Goal: Task Accomplishment & Management: Use online tool/utility

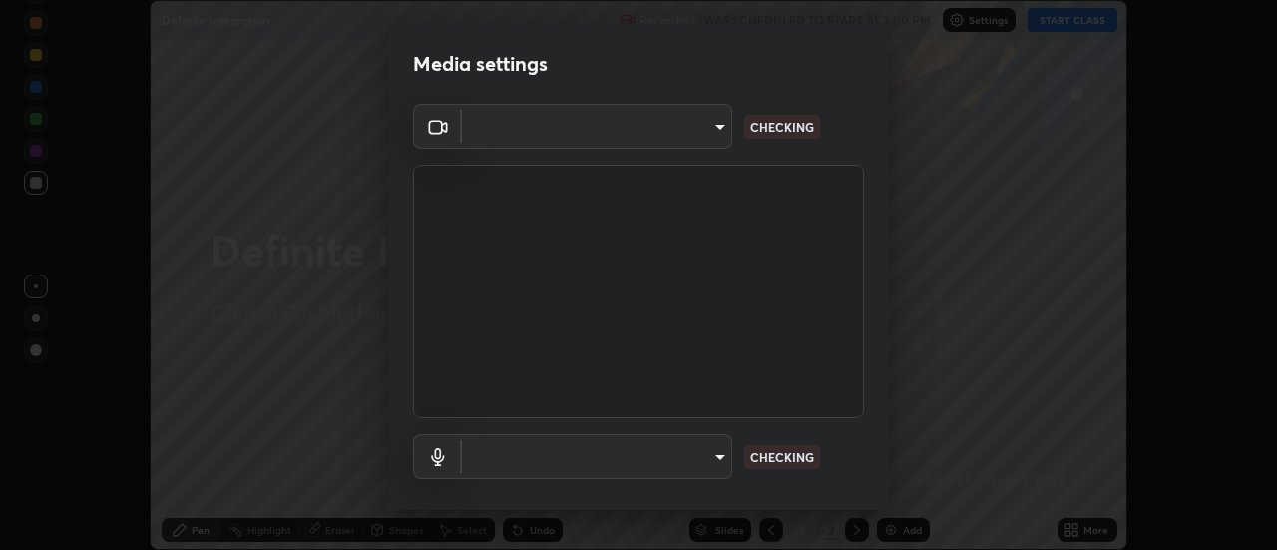
scroll to position [105, 0]
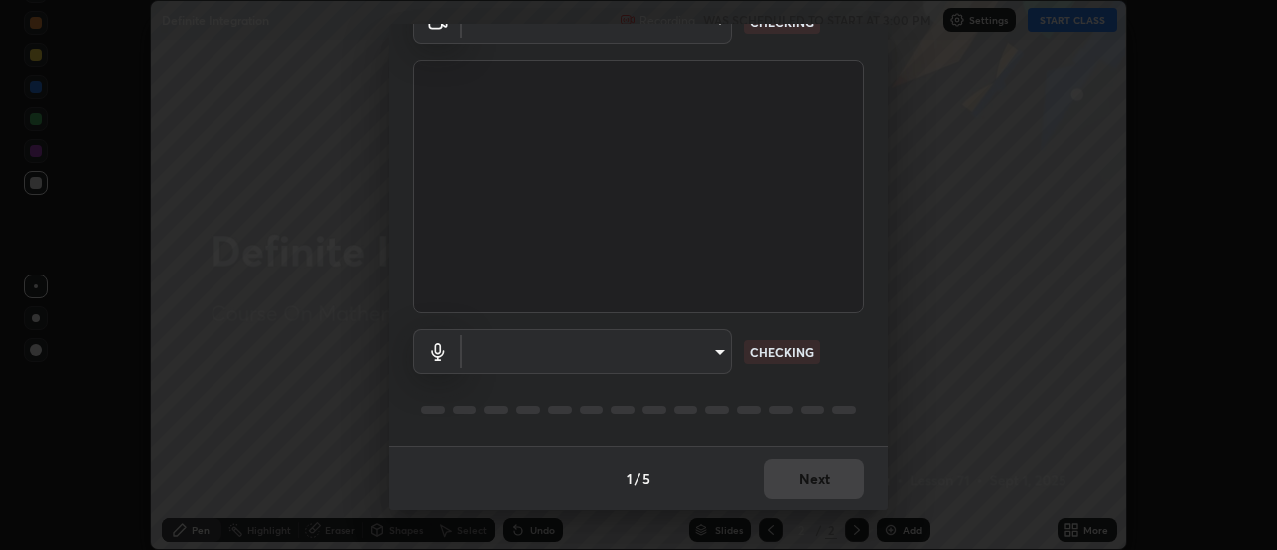
type input "c5ed04fab0462d49a1ad3b4b8777cdbb7dc1a14ad55b47a40411d41dbe2fc924"
click at [494, 352] on body "Erase all Definite Integration Recording WAS SCHEDULED TO START AT 3:00 PM Sett…" at bounding box center [638, 275] width 1277 height 550
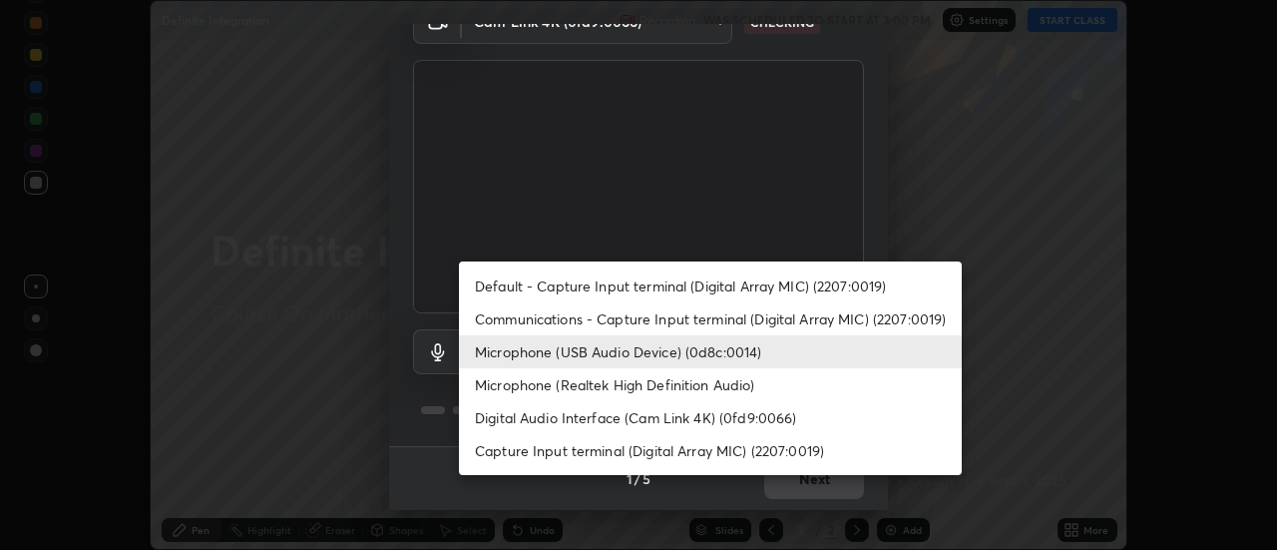
click at [493, 316] on li "Communications - Capture Input terminal (Digital Array MIC) (2207:0019)" at bounding box center [710, 318] width 503 height 33
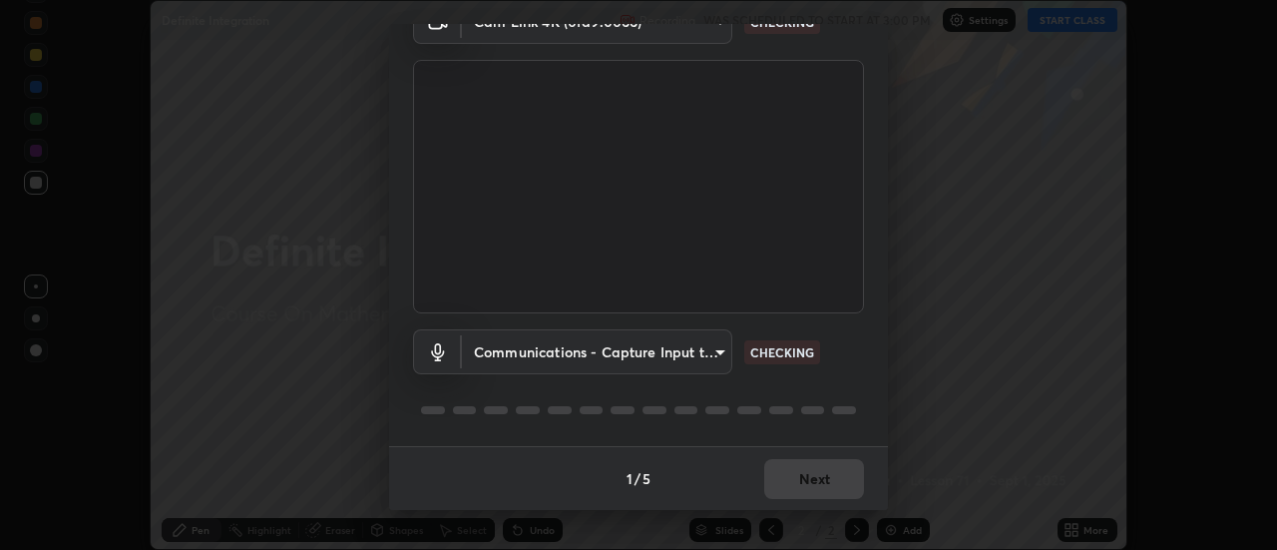
click at [495, 357] on body "Erase all Definite Integration Recording WAS SCHEDULED TO START AT 3:00 PM Sett…" at bounding box center [638, 275] width 1277 height 550
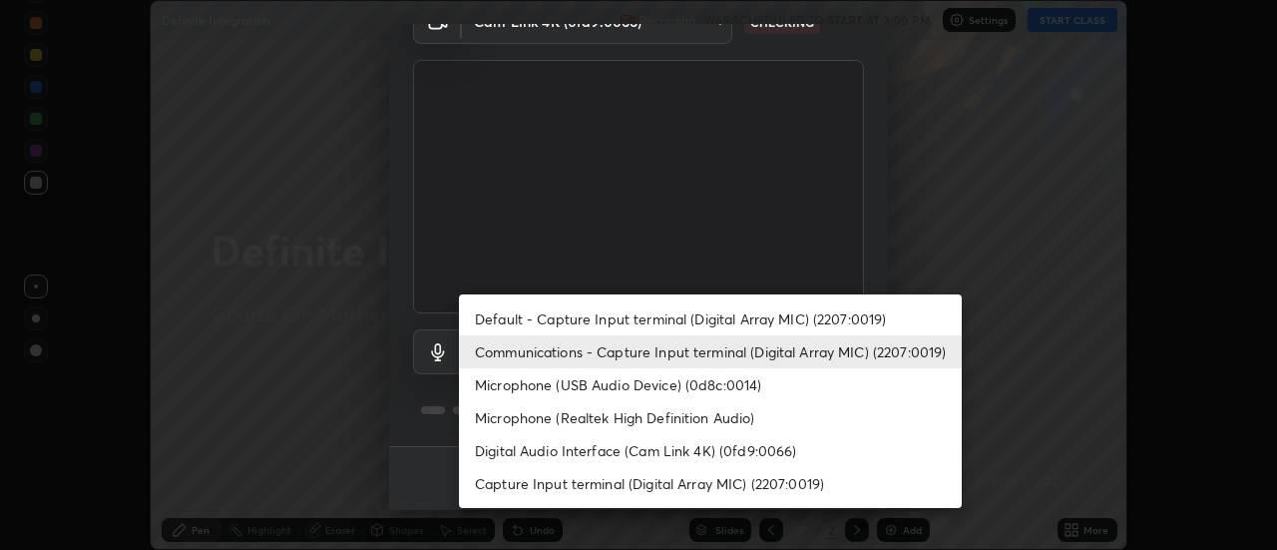
click at [498, 386] on li "Microphone (USB Audio Device) (0d8c:0014)" at bounding box center [710, 384] width 503 height 33
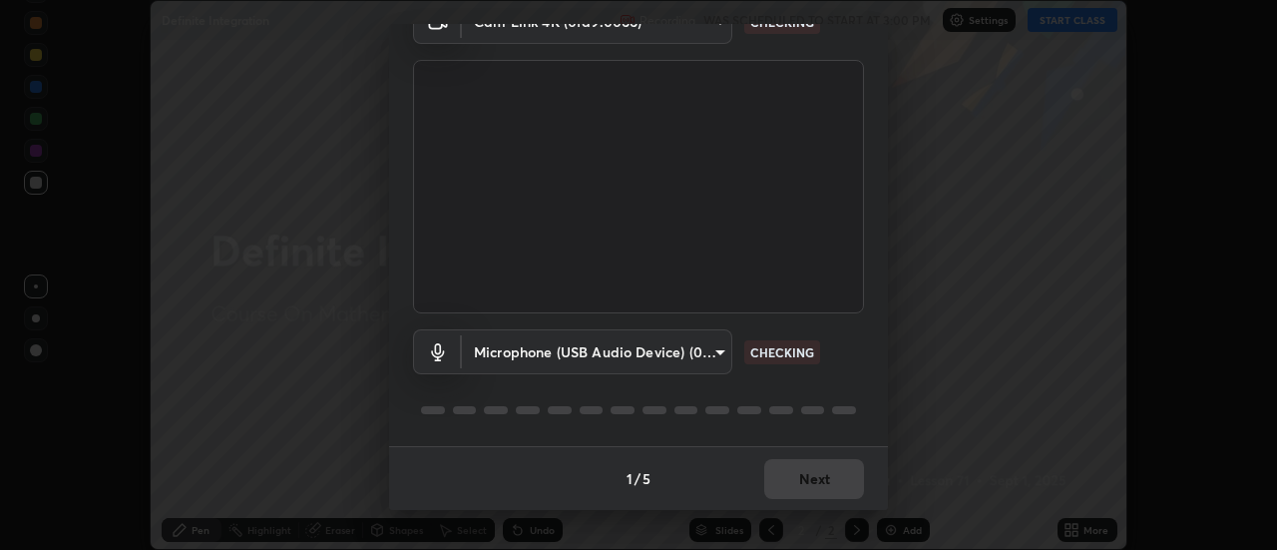
type input "038ebf899c8333d1740d295aa6b107b1a593a35e13d177d8d6be7167ec3b59c1"
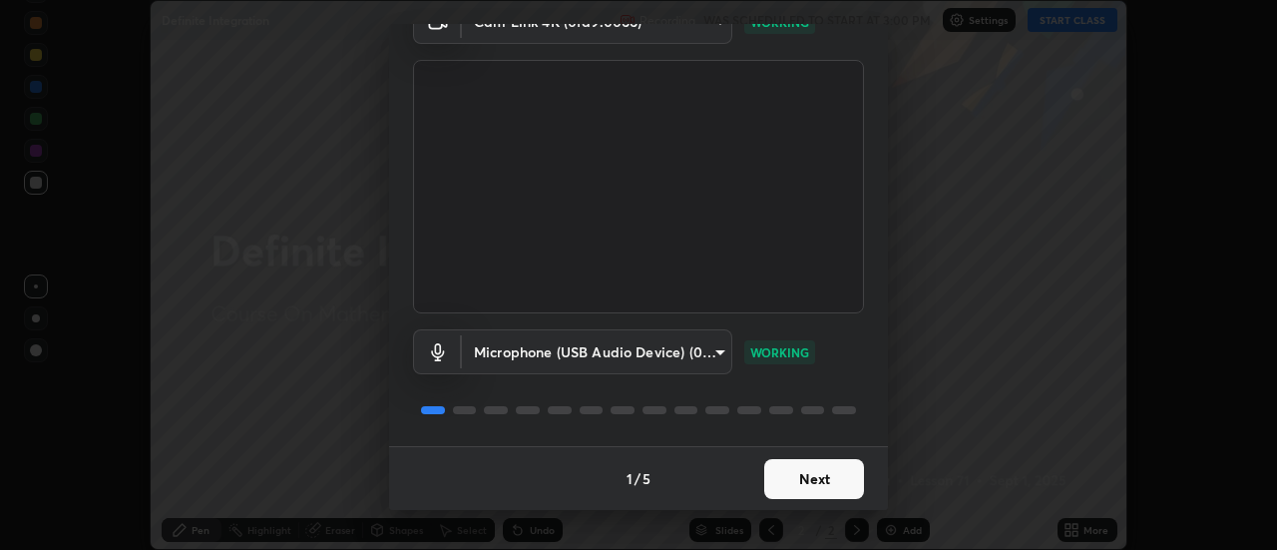
click at [764, 483] on button "Next" at bounding box center [814, 479] width 100 height 40
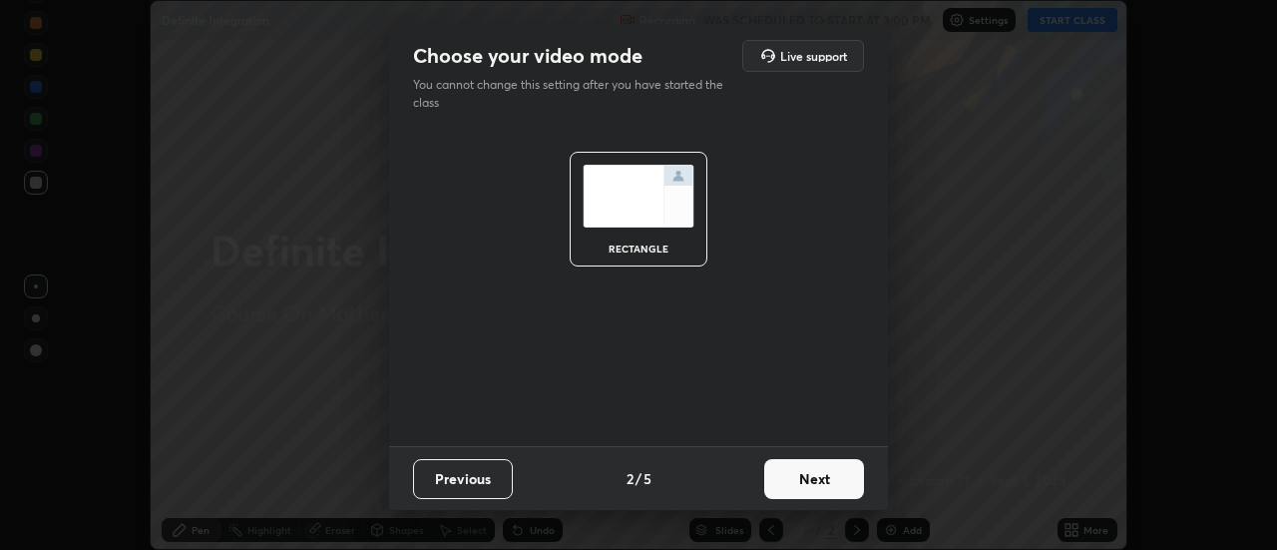
scroll to position [0, 0]
click at [792, 475] on button "Next" at bounding box center [814, 479] width 100 height 40
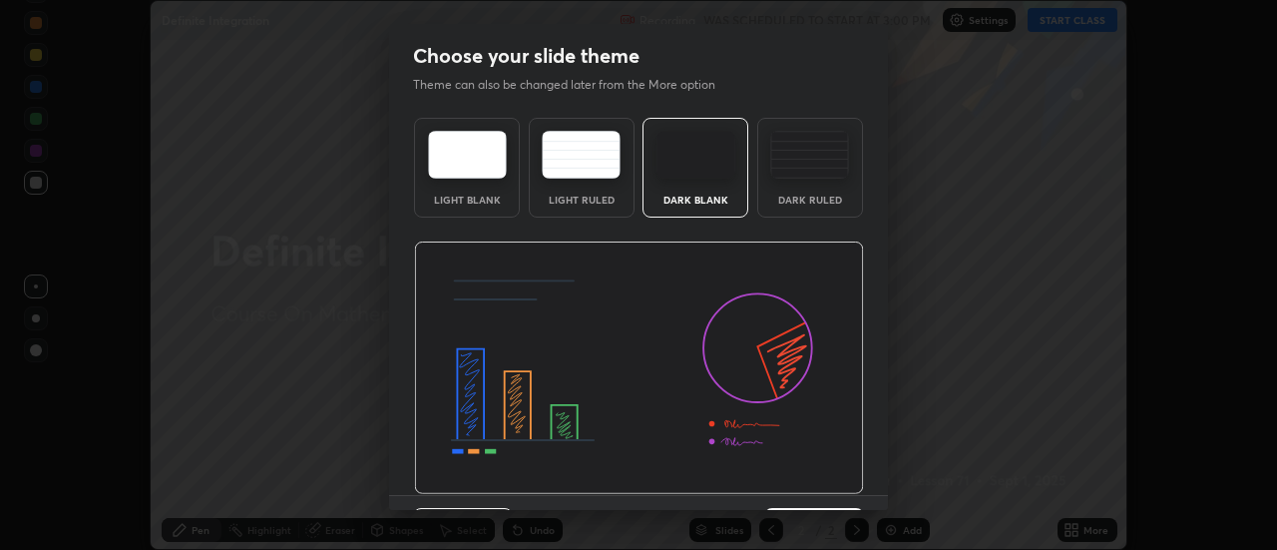
click at [810, 482] on img at bounding box center [639, 367] width 450 height 253
click at [826, 481] on img at bounding box center [639, 367] width 450 height 253
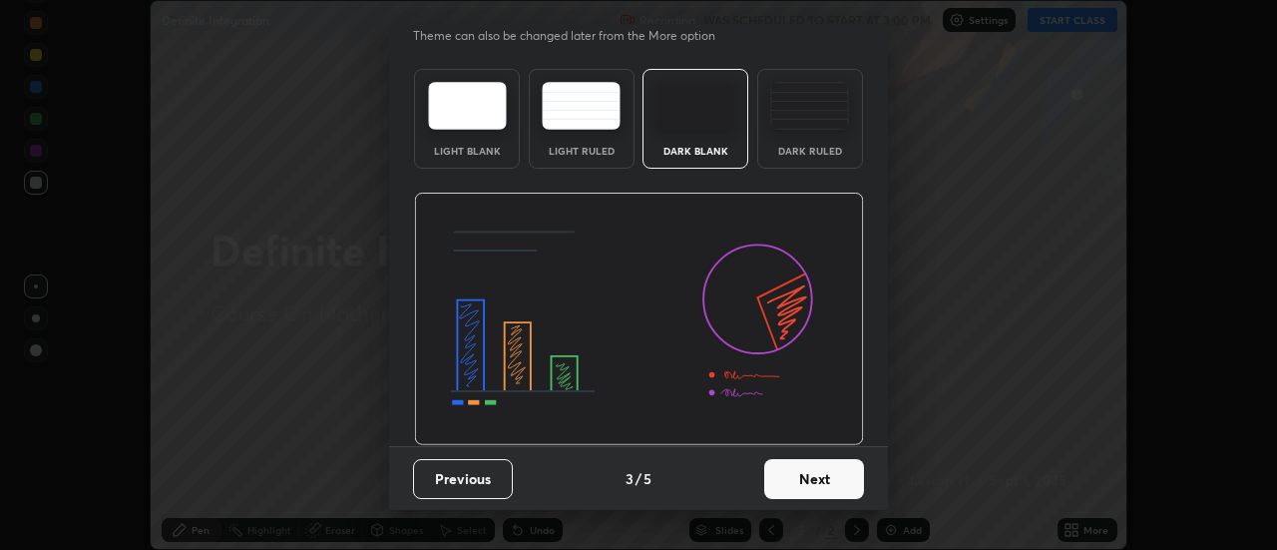
click at [813, 468] on button "Next" at bounding box center [814, 479] width 100 height 40
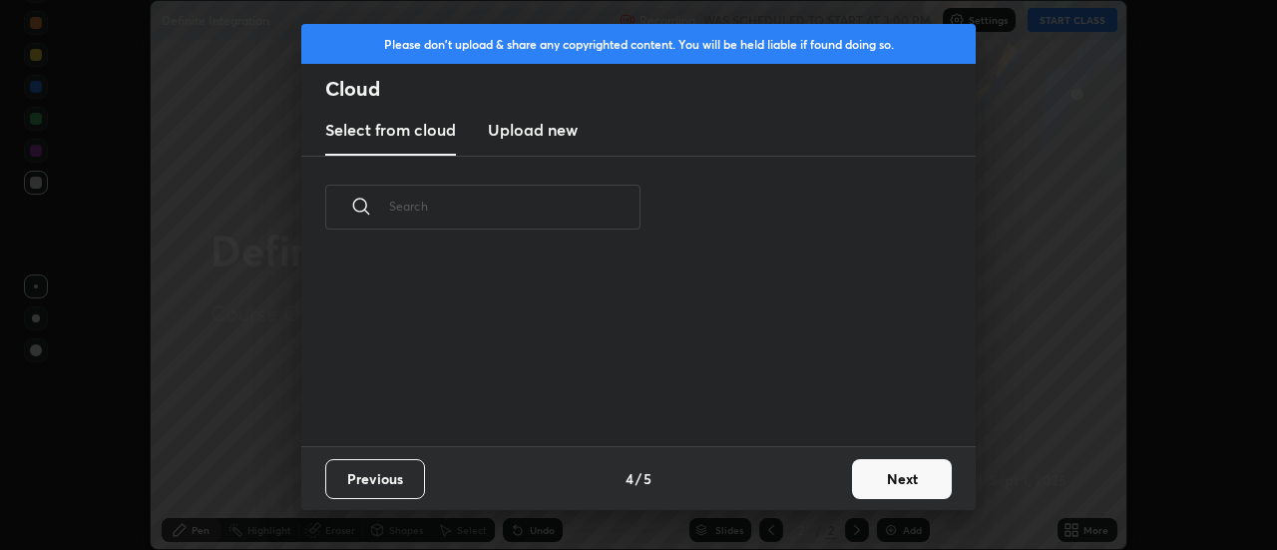
click at [826, 487] on div "Previous 4 / 5 Next" at bounding box center [638, 478] width 674 height 64
click at [852, 488] on button "Next" at bounding box center [902, 479] width 100 height 40
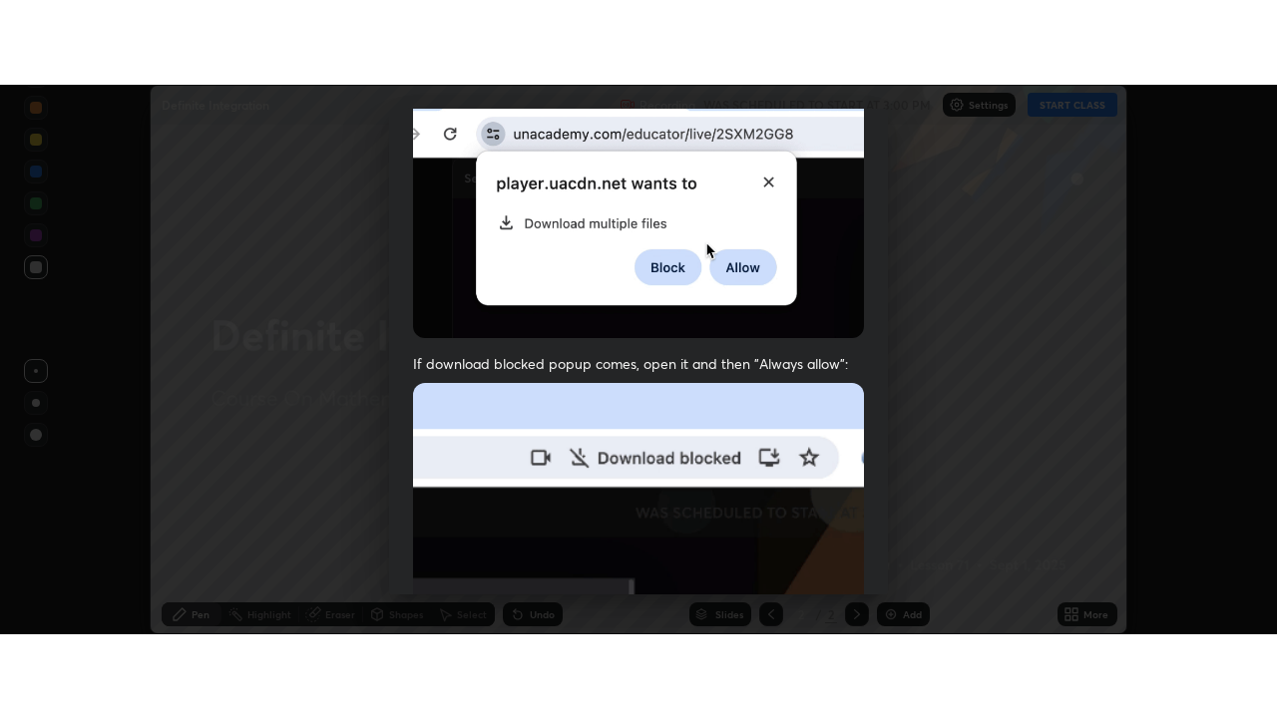
scroll to position [512, 0]
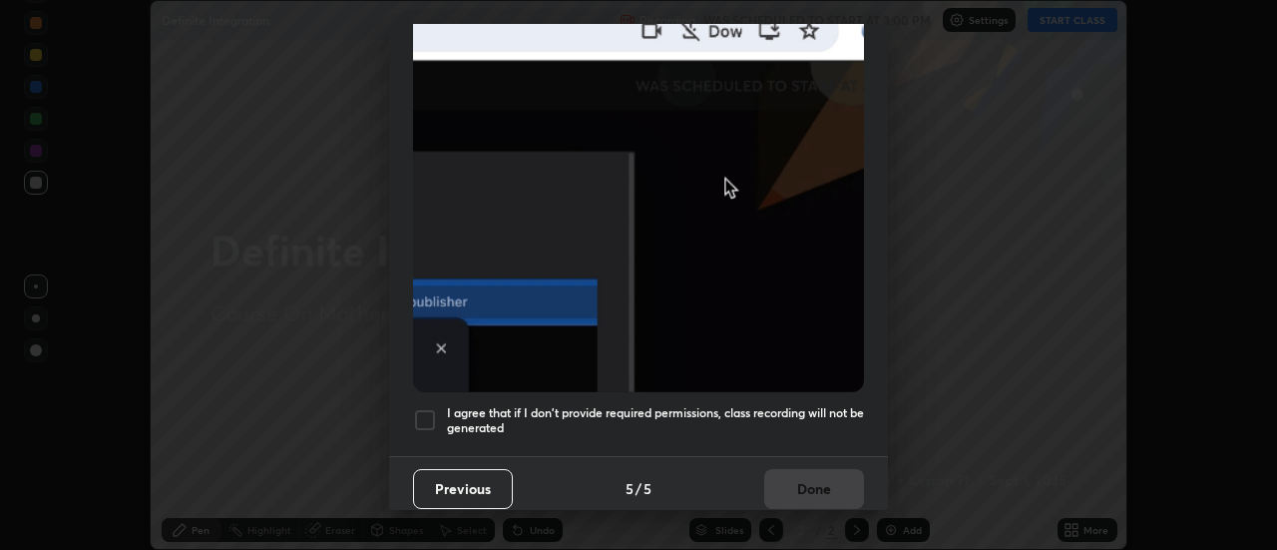
click at [761, 406] on h5 "I agree that if I don't provide required permissions, class recording will not …" at bounding box center [655, 420] width 417 height 31
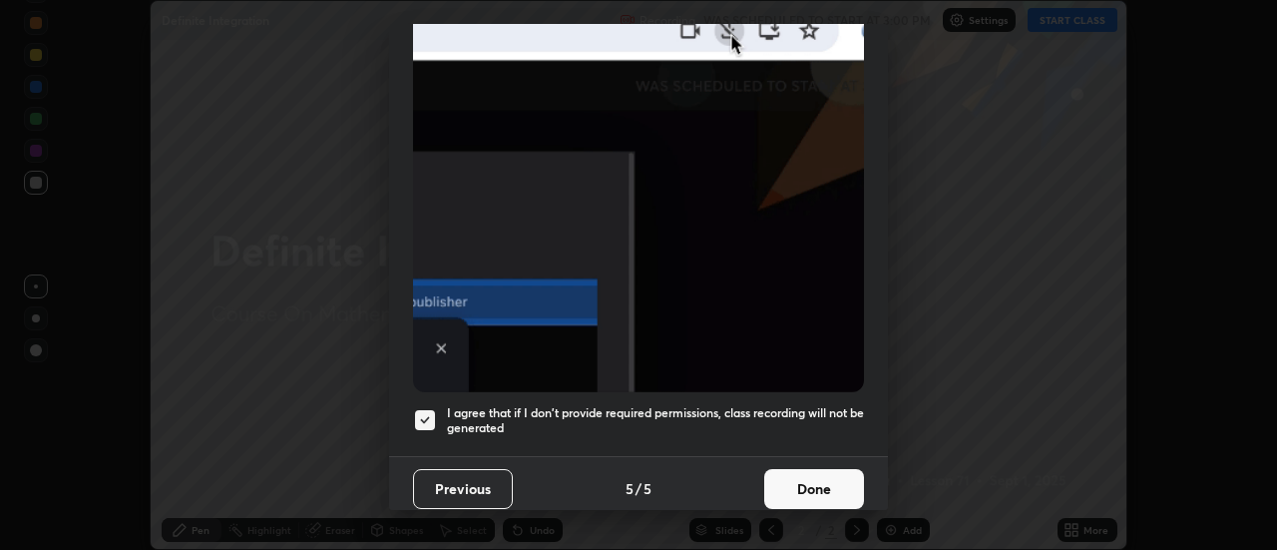
click at [800, 473] on button "Done" at bounding box center [814, 489] width 100 height 40
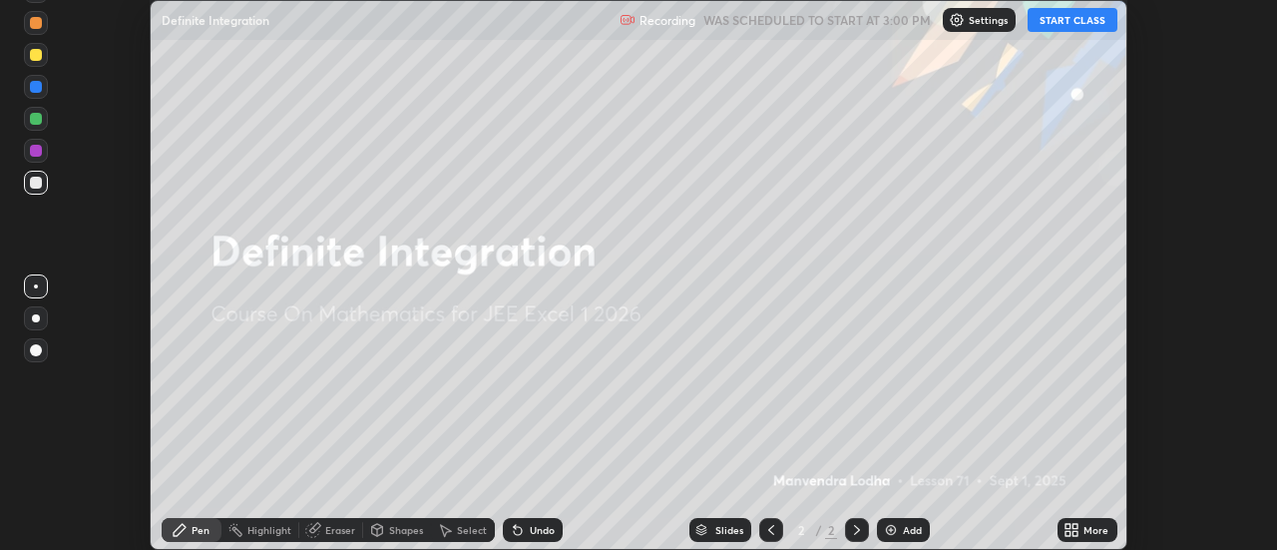
click at [1069, 533] on icon at bounding box center [1068, 533] width 5 height 5
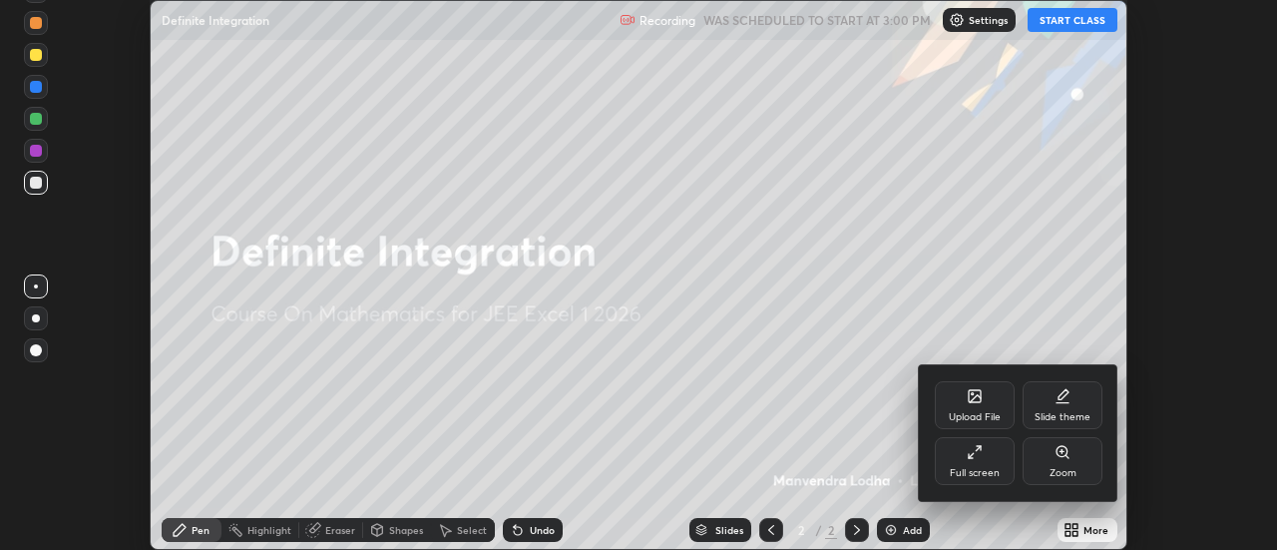
click at [975, 462] on div "Full screen" at bounding box center [975, 461] width 80 height 48
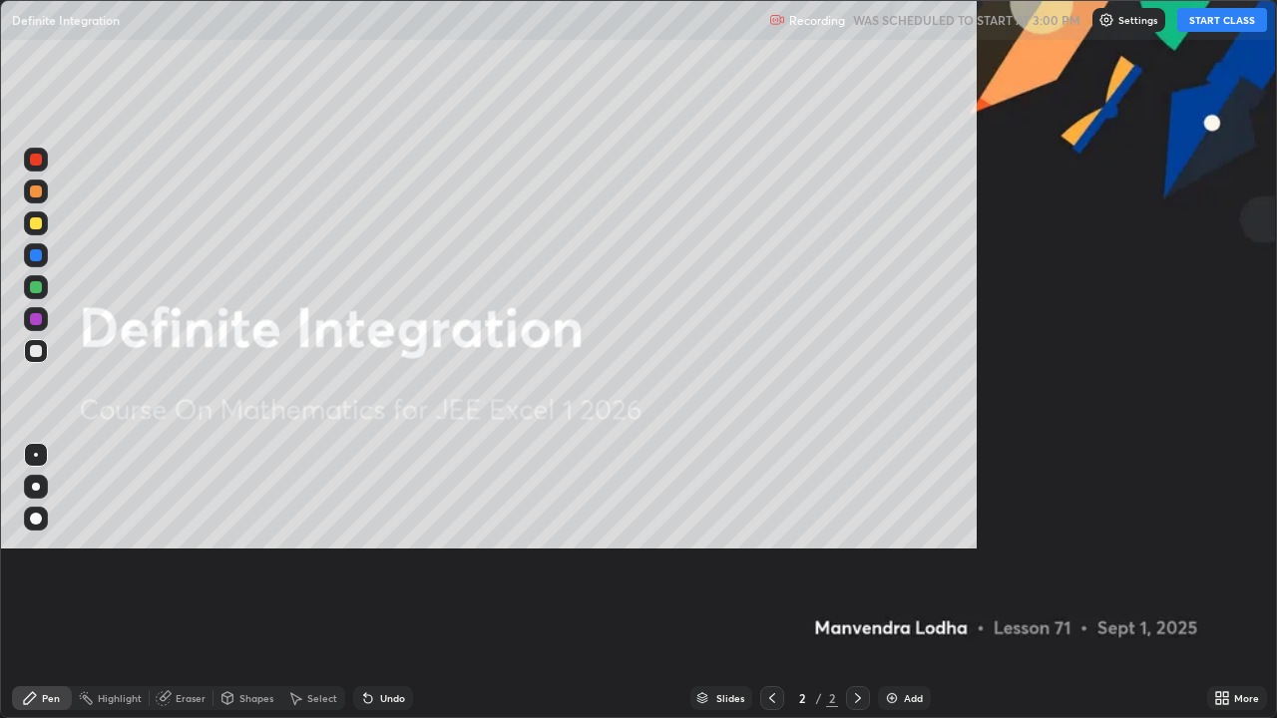
scroll to position [718, 1277]
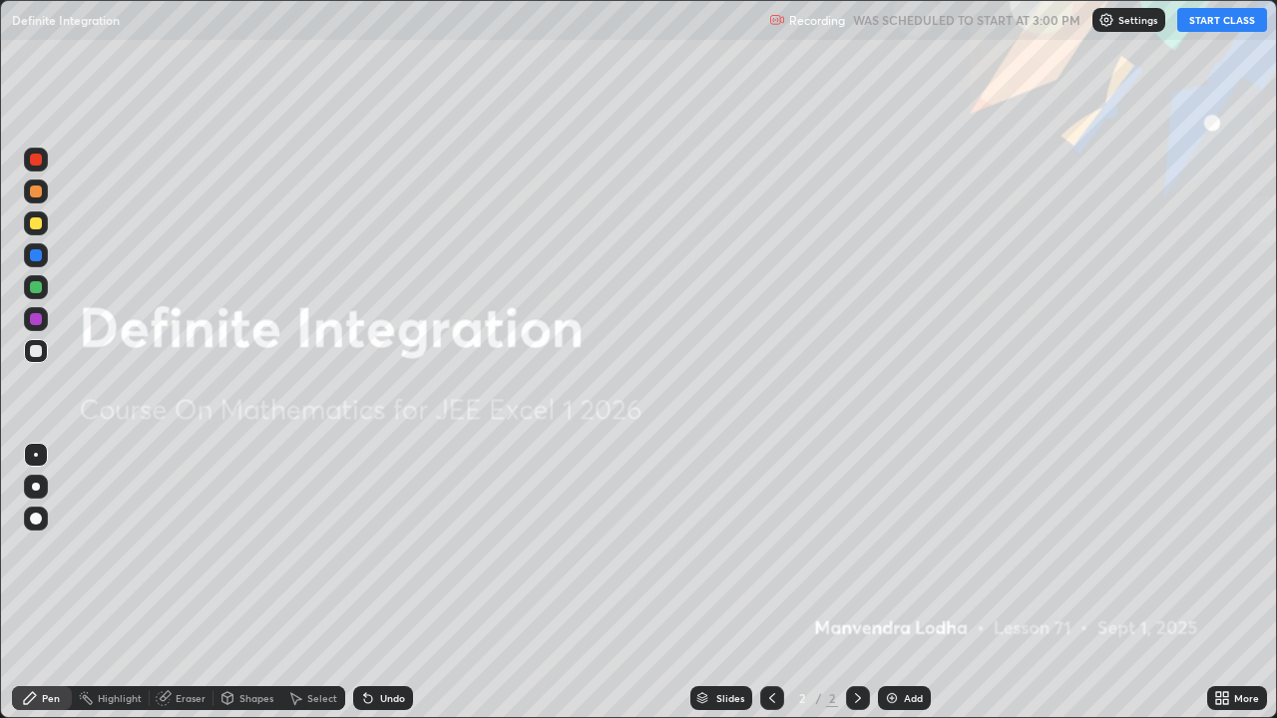
click at [1212, 21] on button "START CLASS" at bounding box center [1222, 20] width 90 height 24
click at [38, 291] on div at bounding box center [36, 287] width 12 height 12
click at [34, 224] on div at bounding box center [36, 223] width 12 height 12
click at [904, 549] on div "Add" at bounding box center [913, 698] width 19 height 10
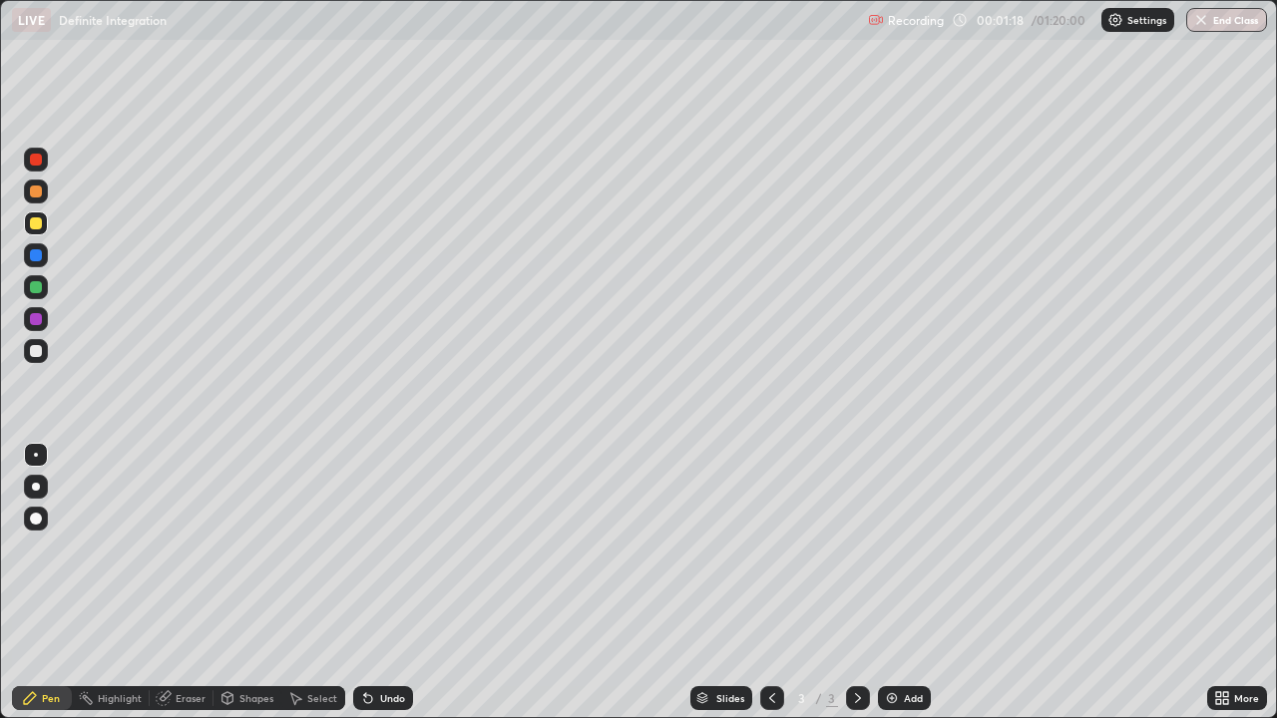
click at [31, 355] on div at bounding box center [36, 351] width 12 height 12
click at [33, 227] on div at bounding box center [36, 223] width 12 height 12
click at [29, 350] on div at bounding box center [36, 351] width 24 height 24
click at [43, 349] on div at bounding box center [36, 351] width 24 height 24
click at [36, 224] on div at bounding box center [36, 223] width 12 height 12
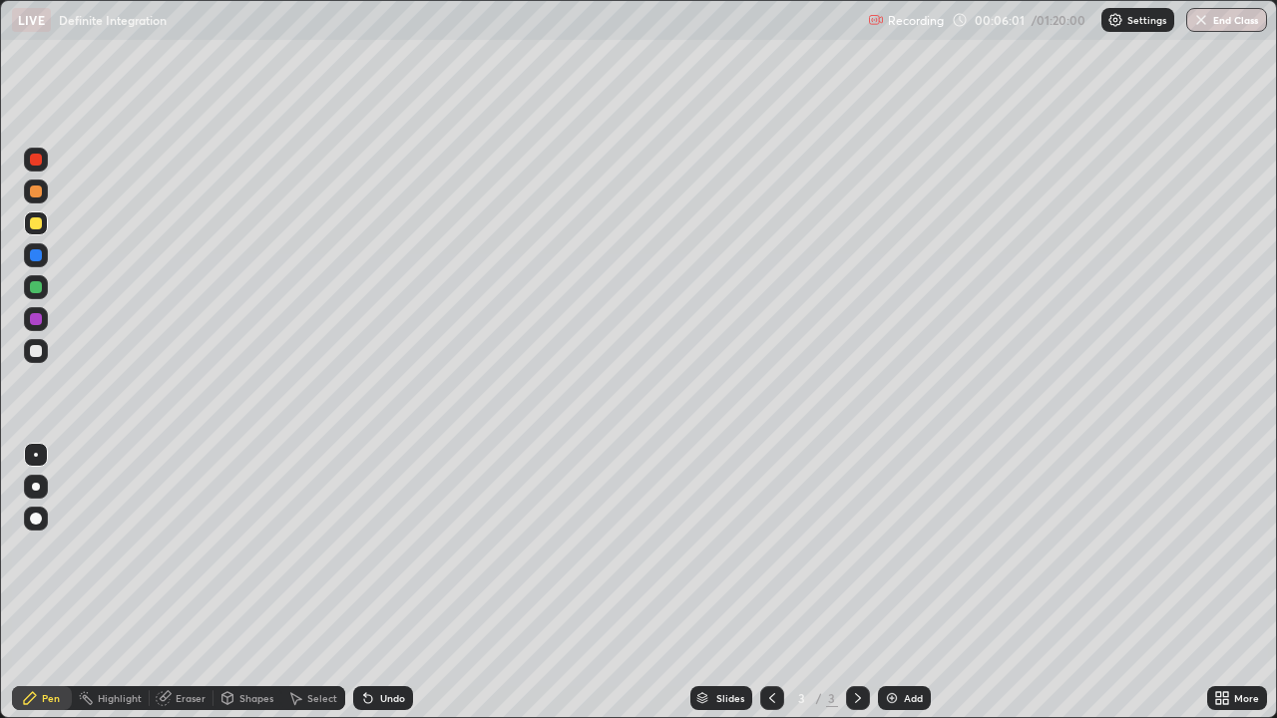
click at [380, 549] on div "Undo" at bounding box center [392, 698] width 25 height 10
click at [32, 283] on div at bounding box center [36, 287] width 12 height 12
click at [892, 549] on div "Add" at bounding box center [904, 698] width 53 height 24
click at [34, 223] on div at bounding box center [36, 223] width 12 height 12
click at [36, 288] on div at bounding box center [36, 287] width 12 height 12
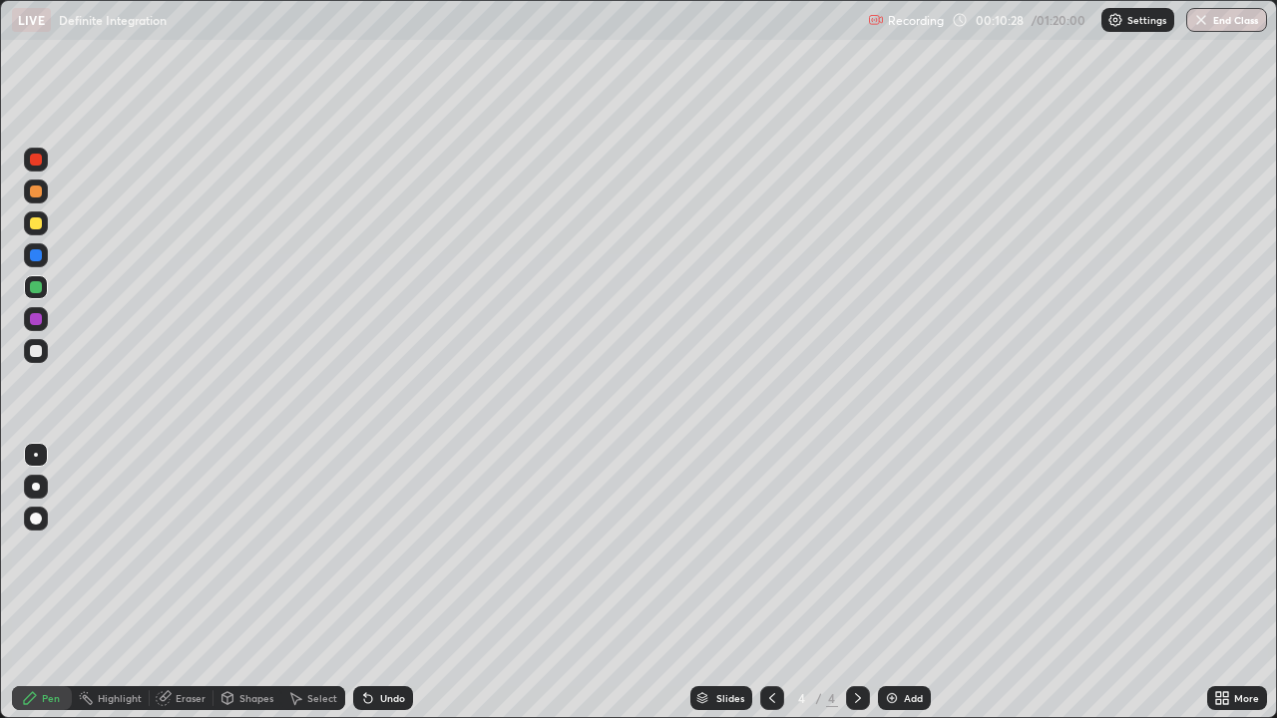
click at [36, 352] on div at bounding box center [36, 351] width 12 height 12
click at [40, 289] on div at bounding box center [36, 287] width 12 height 12
click at [892, 549] on img at bounding box center [892, 698] width 16 height 16
click at [40, 222] on div at bounding box center [36, 223] width 12 height 12
click at [31, 349] on div at bounding box center [36, 351] width 12 height 12
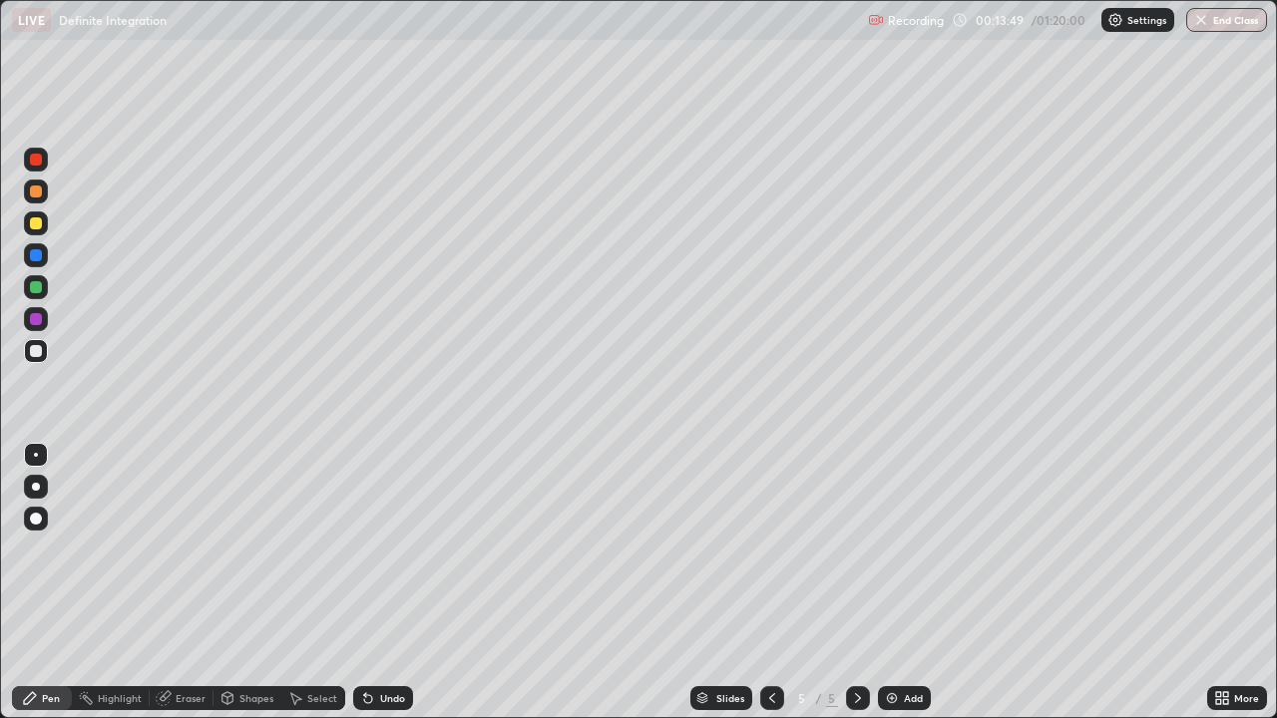
click at [34, 286] on div at bounding box center [36, 287] width 12 height 12
click at [32, 345] on div at bounding box center [36, 351] width 24 height 24
click at [376, 549] on div "Undo" at bounding box center [383, 698] width 60 height 24
click at [380, 549] on div "Undo" at bounding box center [392, 698] width 25 height 10
click at [891, 549] on img at bounding box center [892, 698] width 16 height 16
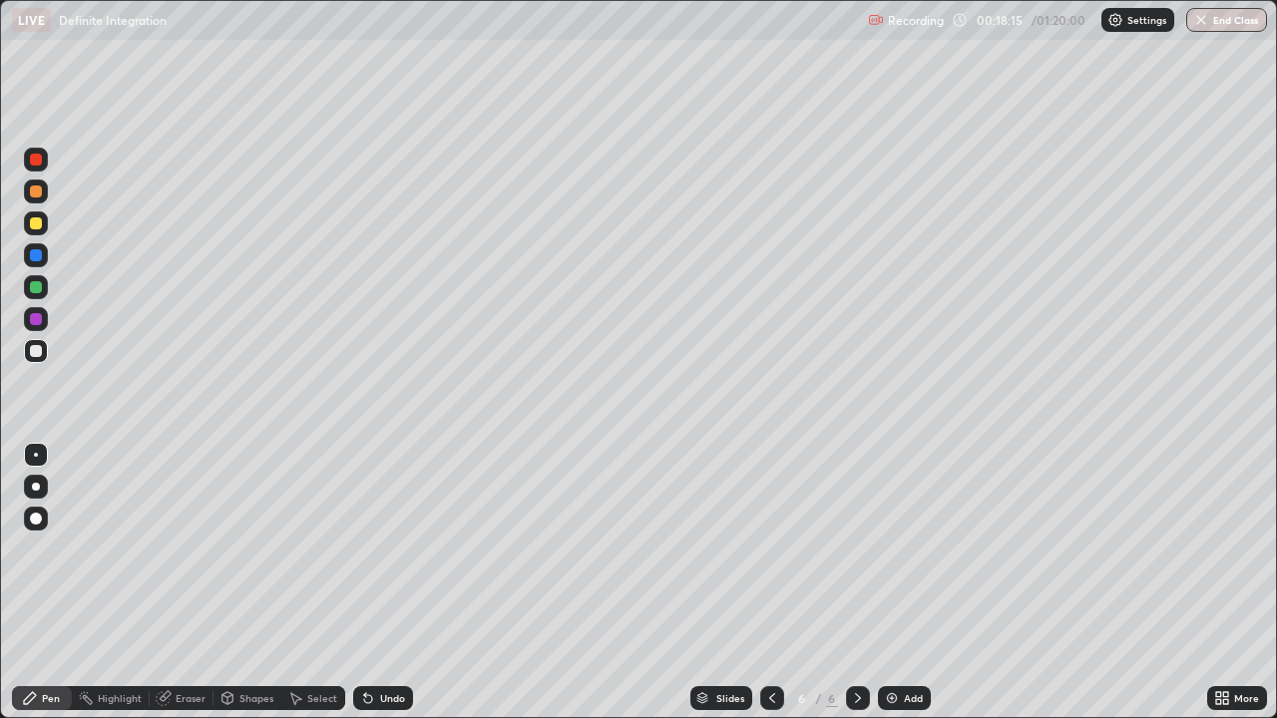
click at [36, 222] on div at bounding box center [36, 223] width 12 height 12
click at [34, 351] on div at bounding box center [36, 351] width 12 height 12
click at [36, 220] on div at bounding box center [36, 223] width 12 height 12
click at [36, 288] on div at bounding box center [36, 287] width 12 height 12
click at [889, 549] on img at bounding box center [892, 698] width 16 height 16
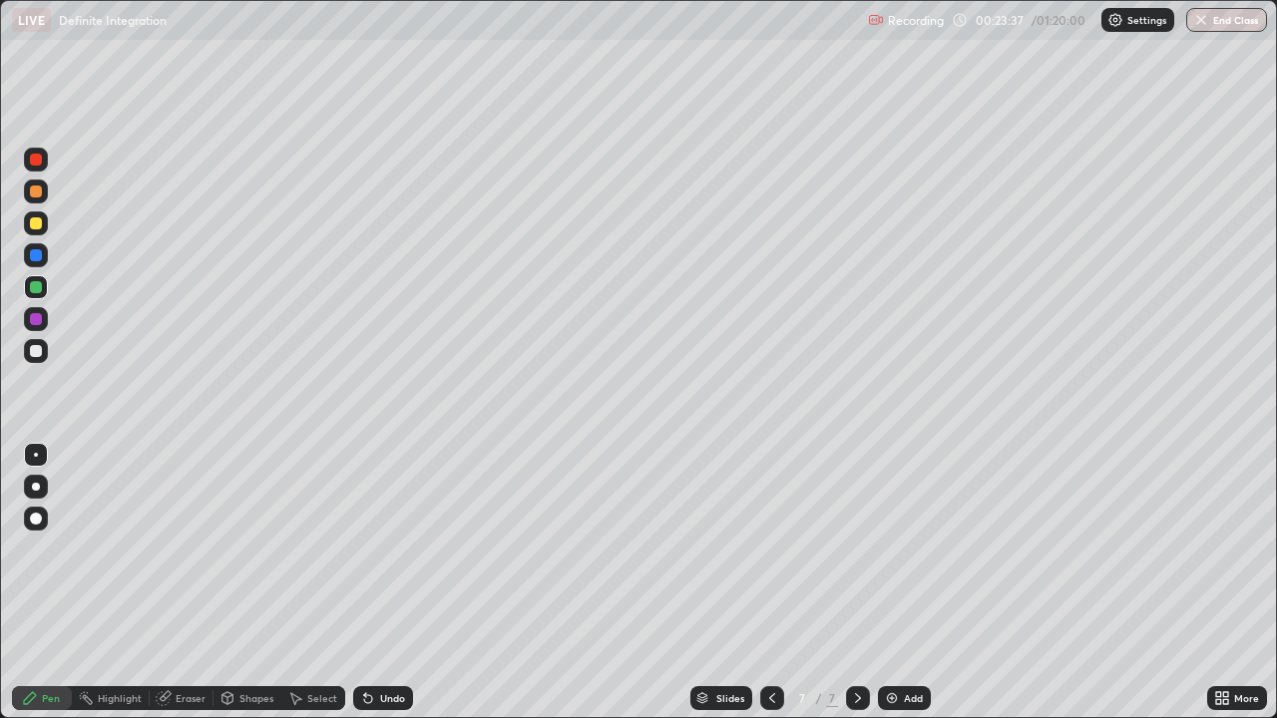
click at [33, 223] on div at bounding box center [36, 223] width 12 height 12
click at [36, 350] on div at bounding box center [36, 351] width 12 height 12
click at [38, 288] on div at bounding box center [36, 287] width 12 height 12
click at [32, 348] on div at bounding box center [36, 351] width 12 height 12
click at [40, 288] on div at bounding box center [36, 287] width 12 height 12
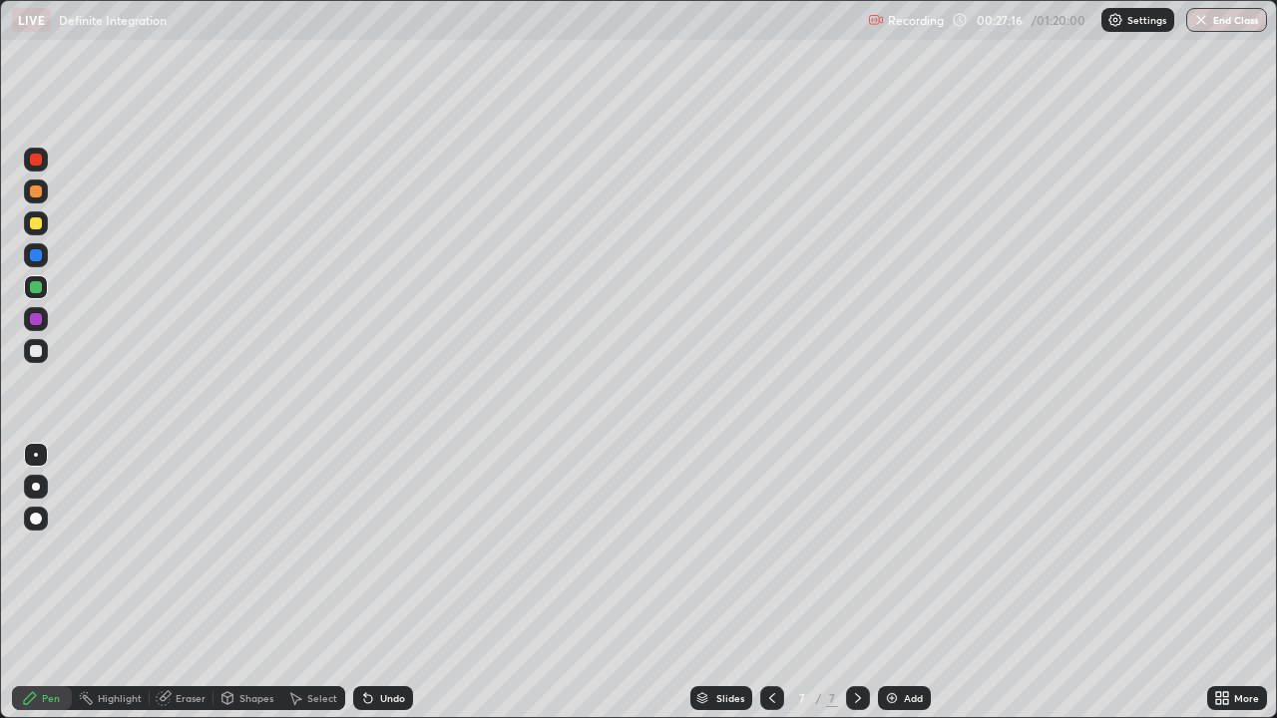
click at [888, 549] on img at bounding box center [892, 698] width 16 height 16
click at [40, 217] on div at bounding box center [36, 224] width 24 height 24
click at [34, 352] on div at bounding box center [36, 351] width 12 height 12
click at [34, 287] on div at bounding box center [36, 287] width 12 height 12
click at [194, 549] on div "Eraser" at bounding box center [191, 698] width 30 height 10
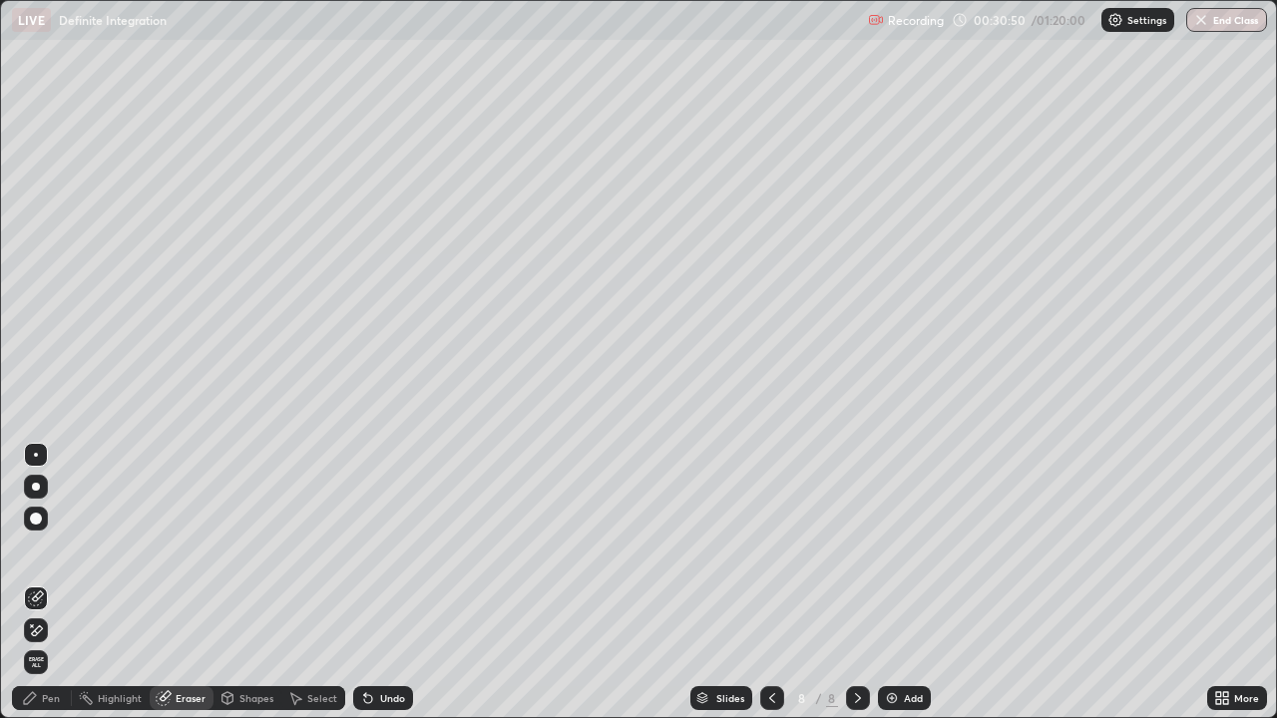
click at [40, 516] on div at bounding box center [36, 519] width 12 height 12
click at [44, 549] on div "Pen" at bounding box center [51, 698] width 18 height 10
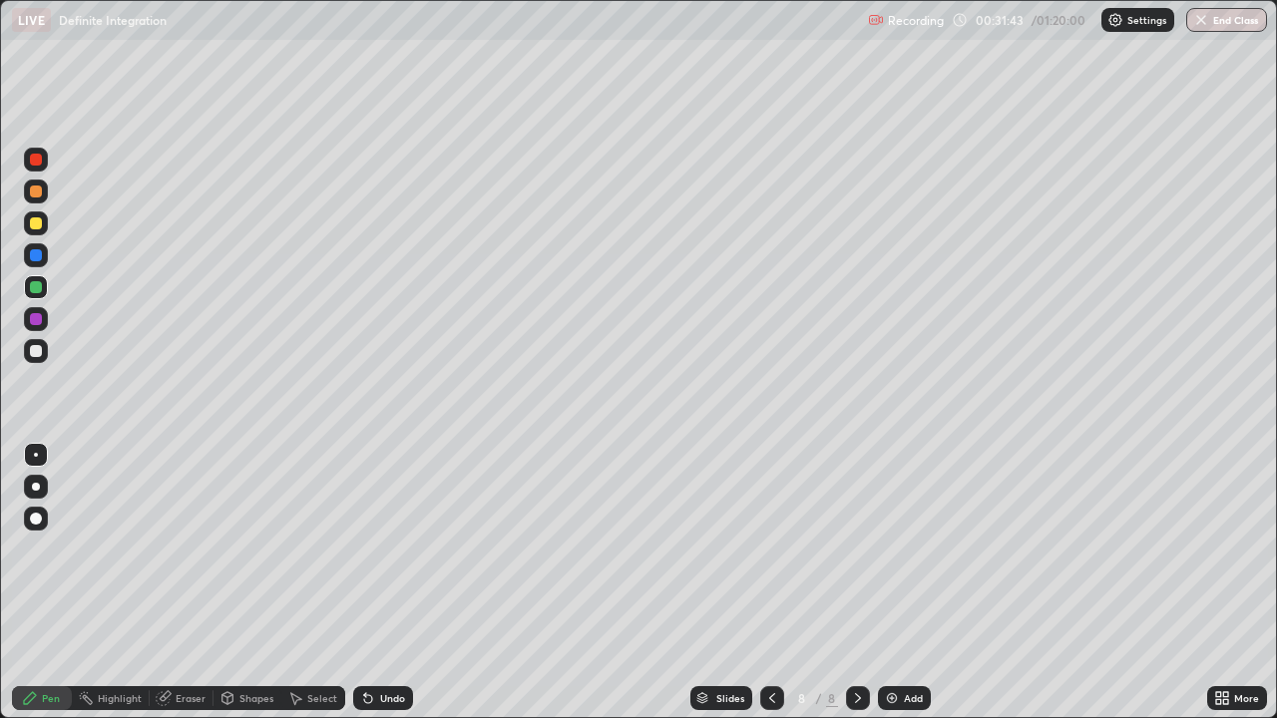
click at [37, 289] on div at bounding box center [36, 287] width 12 height 12
click at [37, 353] on div at bounding box center [36, 351] width 12 height 12
click at [364, 549] on icon at bounding box center [368, 699] width 8 height 8
click at [33, 289] on div at bounding box center [36, 287] width 12 height 12
click at [892, 549] on div "Add" at bounding box center [904, 698] width 53 height 24
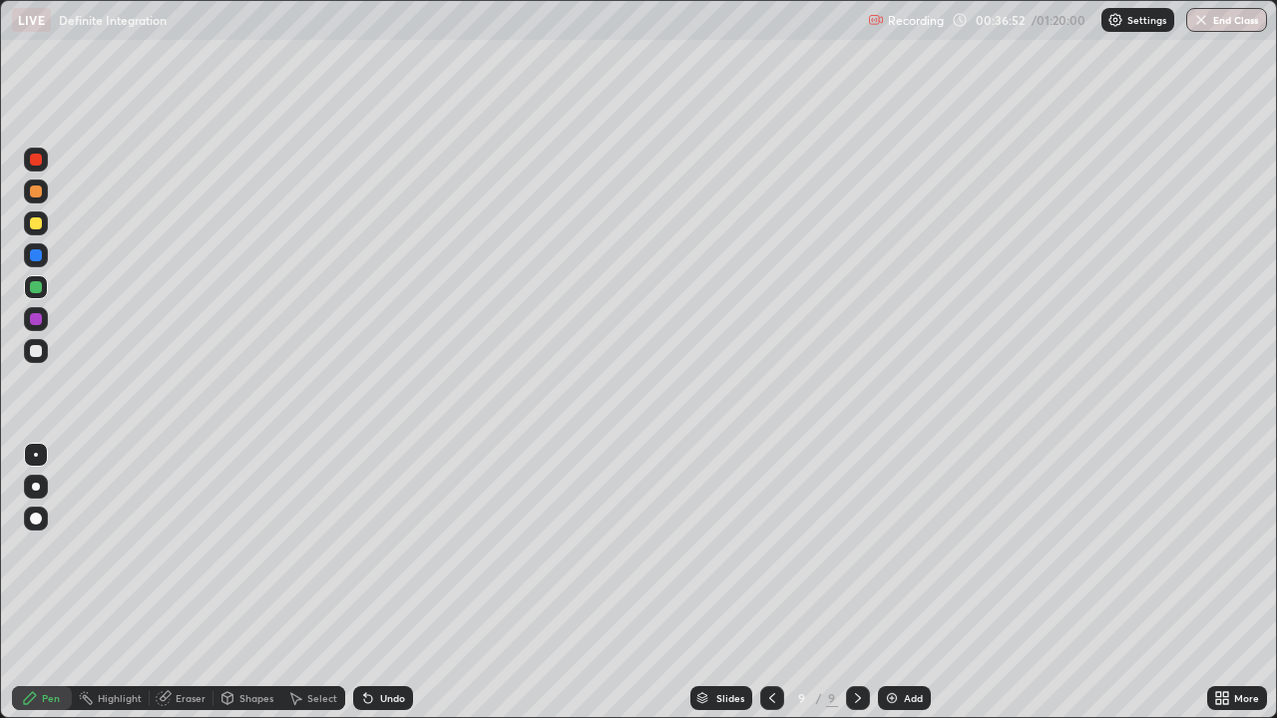
click at [41, 227] on div at bounding box center [36, 224] width 24 height 24
click at [394, 549] on div "Undo" at bounding box center [392, 698] width 25 height 10
click at [376, 549] on div "Undo" at bounding box center [383, 698] width 60 height 24
click at [37, 351] on div at bounding box center [36, 351] width 12 height 12
click at [390, 549] on div "Undo" at bounding box center [379, 698] width 68 height 40
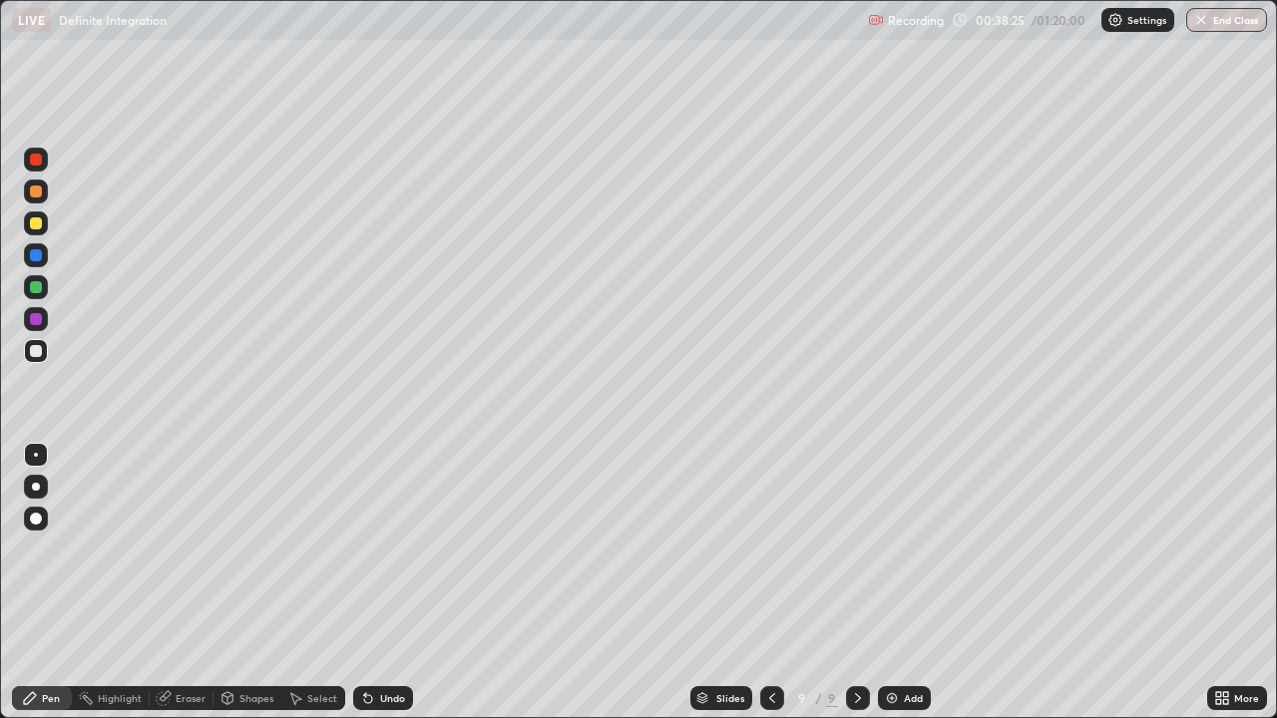
click at [36, 288] on div at bounding box center [36, 287] width 12 height 12
click at [770, 549] on icon at bounding box center [772, 698] width 16 height 16
click at [854, 549] on icon at bounding box center [858, 698] width 16 height 16
click at [35, 346] on div at bounding box center [36, 351] width 12 height 12
click at [30, 226] on div at bounding box center [36, 223] width 12 height 12
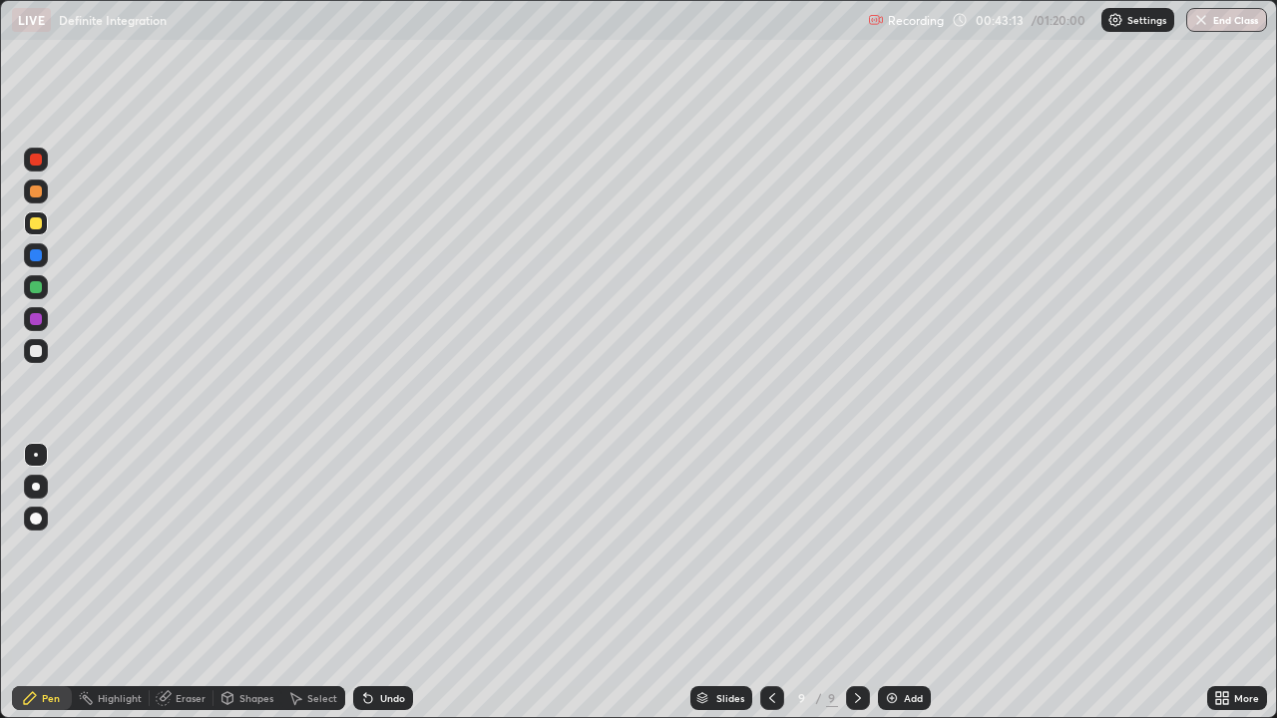
click at [894, 549] on img at bounding box center [892, 698] width 16 height 16
click at [32, 221] on div at bounding box center [36, 223] width 12 height 12
click at [31, 283] on div at bounding box center [36, 287] width 12 height 12
click at [31, 350] on div at bounding box center [36, 351] width 12 height 12
click at [31, 291] on div at bounding box center [36, 287] width 12 height 12
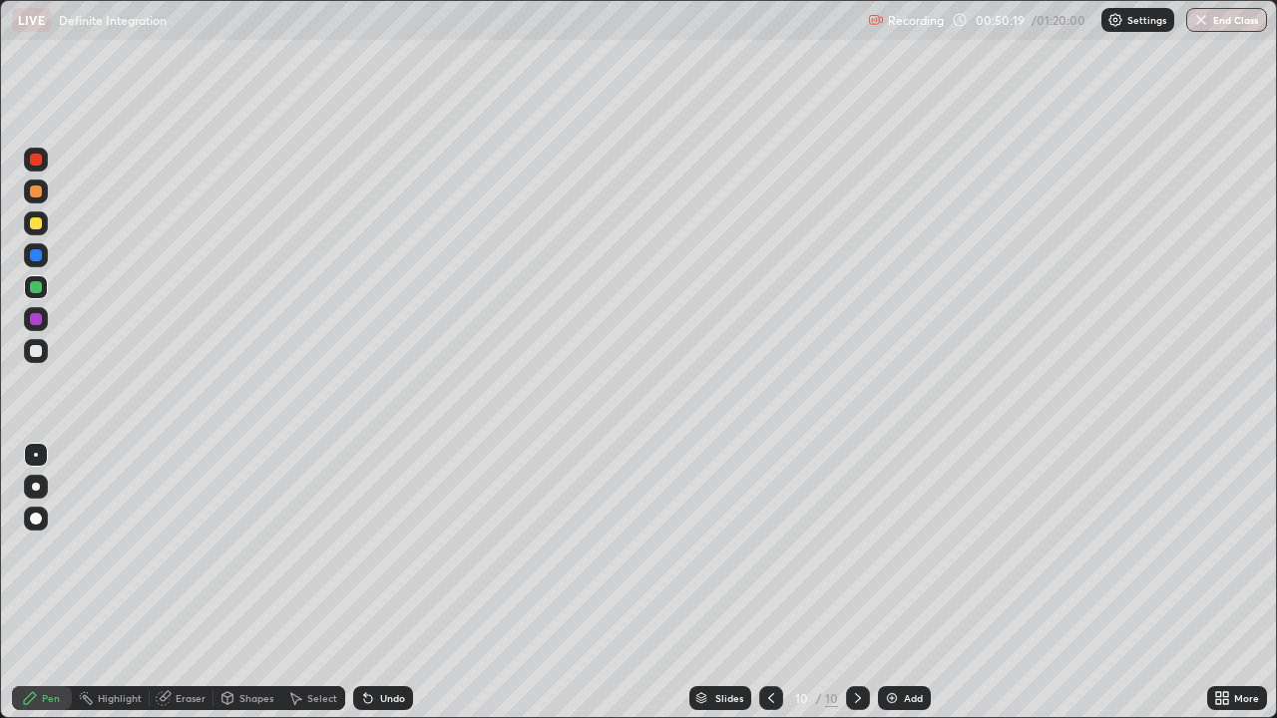
click at [37, 316] on div at bounding box center [36, 319] width 12 height 12
click at [901, 549] on div "Add" at bounding box center [904, 698] width 53 height 24
click at [40, 226] on div at bounding box center [36, 223] width 12 height 12
click at [30, 351] on div at bounding box center [36, 351] width 12 height 12
click at [899, 549] on div "Add" at bounding box center [904, 698] width 53 height 24
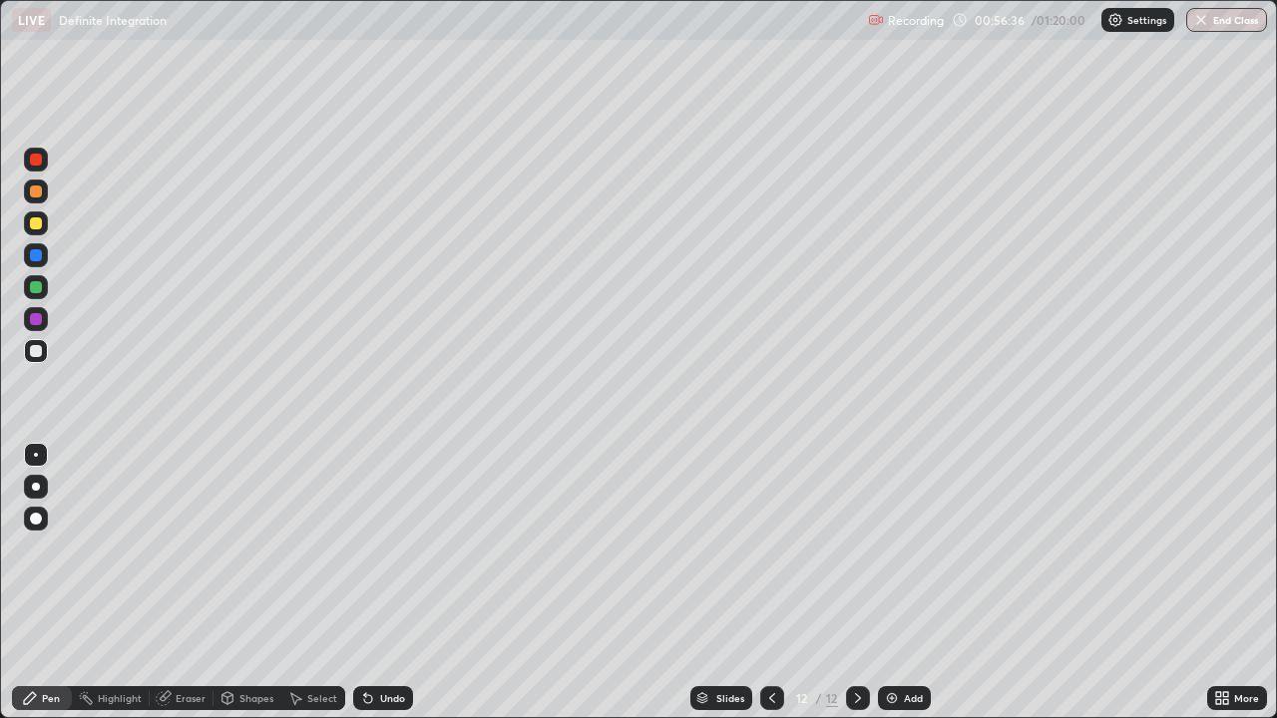
click at [33, 226] on div at bounding box center [36, 223] width 12 height 12
click at [36, 350] on div at bounding box center [36, 351] width 12 height 12
click at [35, 283] on div at bounding box center [36, 287] width 12 height 12
click at [885, 549] on img at bounding box center [892, 698] width 16 height 16
click at [382, 549] on div "Undo" at bounding box center [392, 698] width 25 height 10
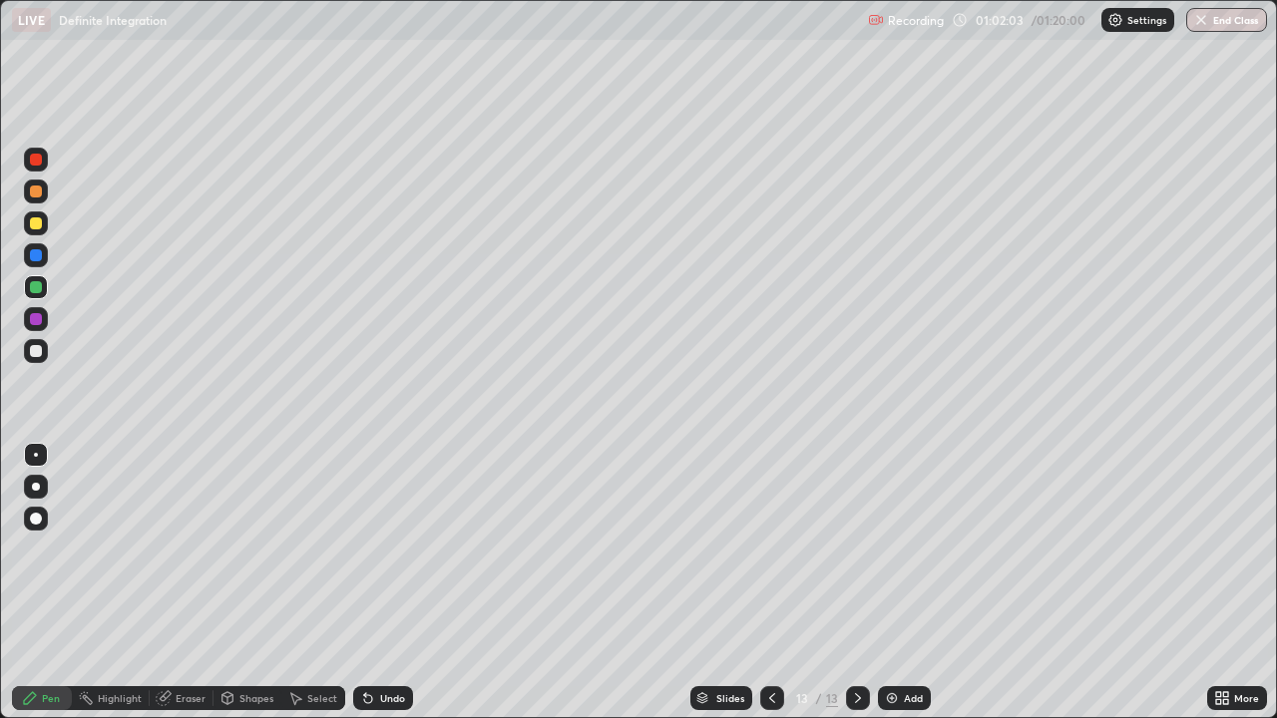
click at [38, 353] on div at bounding box center [36, 351] width 12 height 12
click at [36, 318] on div at bounding box center [36, 319] width 12 height 12
click at [375, 549] on div "Undo" at bounding box center [383, 698] width 60 height 24
click at [177, 549] on div "Eraser" at bounding box center [191, 698] width 30 height 10
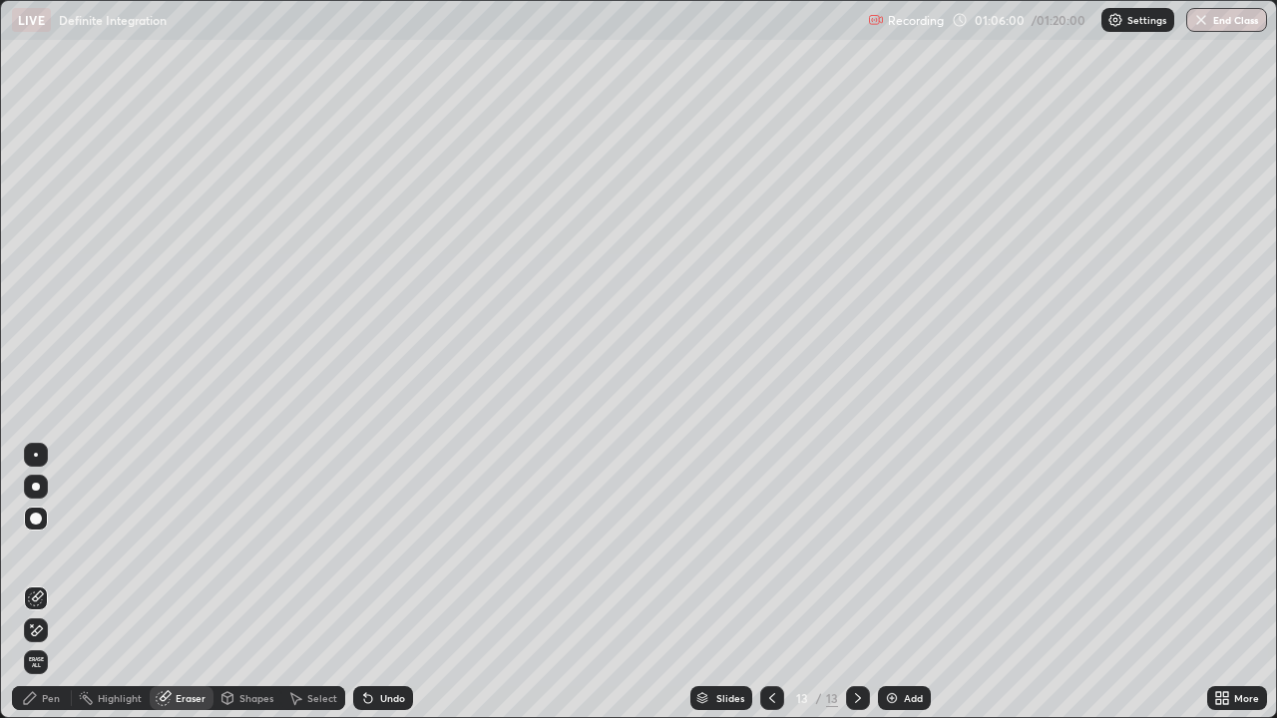
click at [57, 549] on div "Pen" at bounding box center [51, 698] width 18 height 10
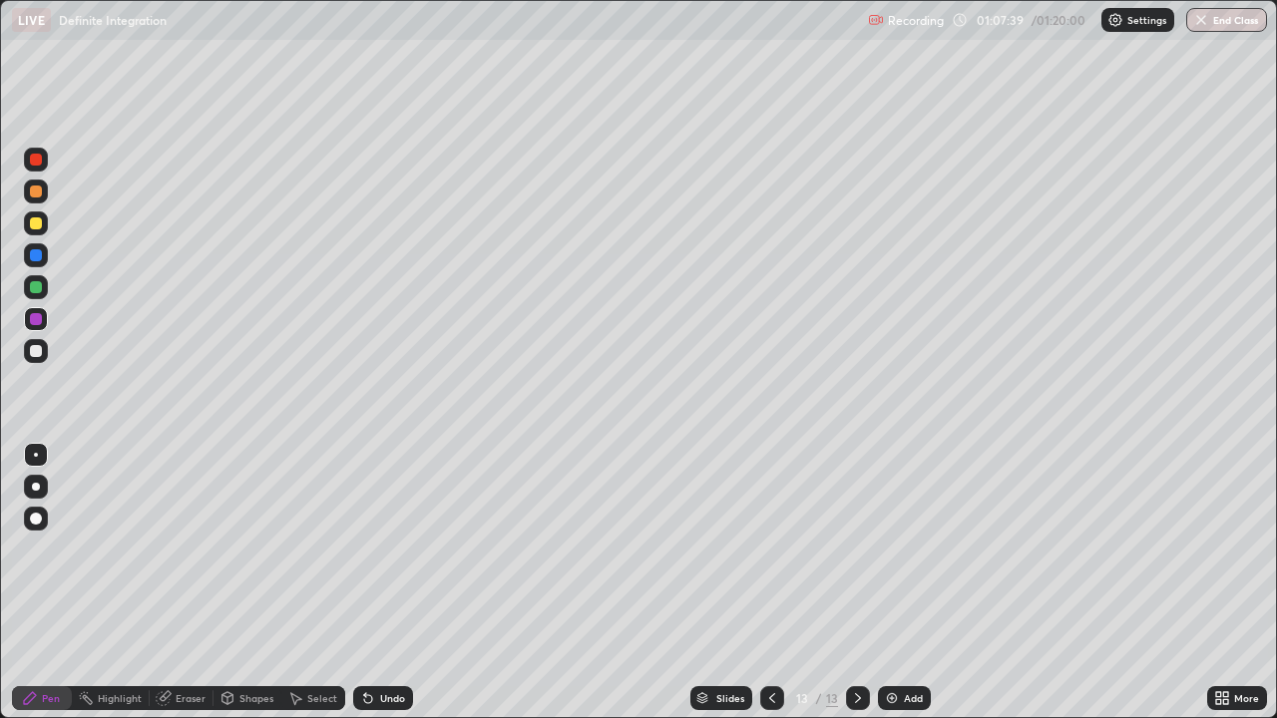
click at [176, 549] on div "Eraser" at bounding box center [191, 698] width 30 height 10
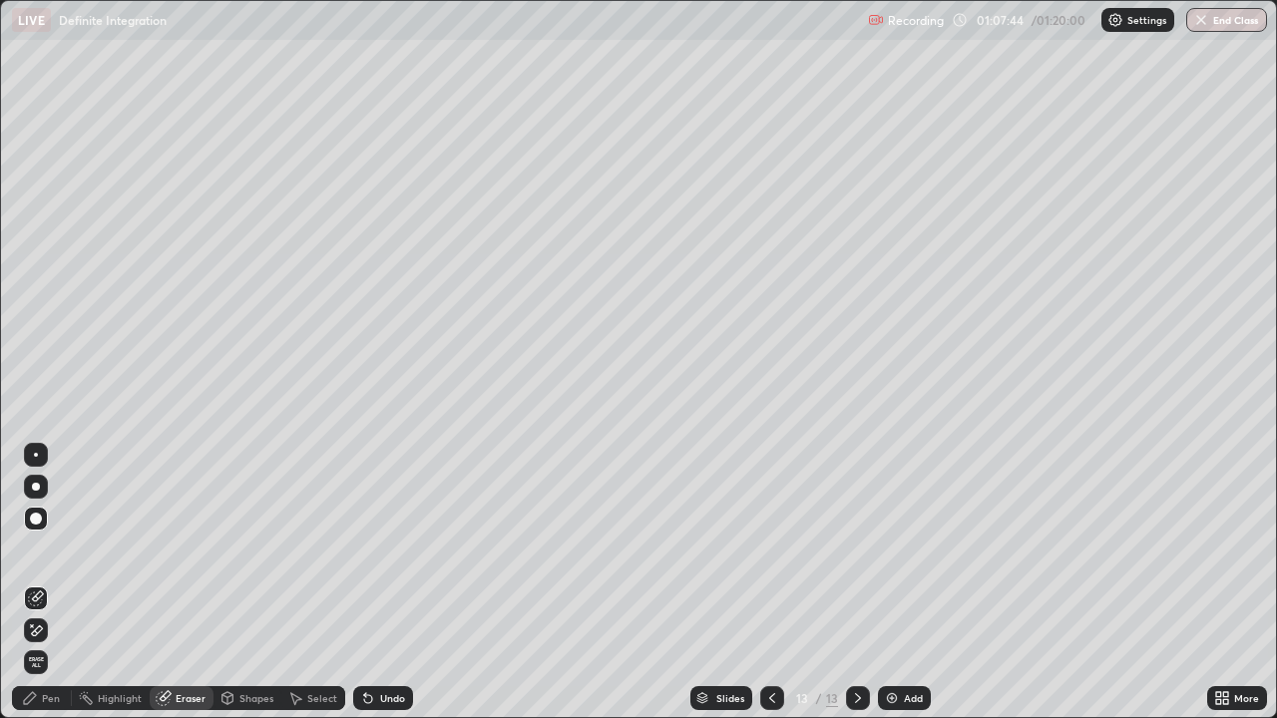
click at [59, 549] on div "Pen" at bounding box center [51, 698] width 18 height 10
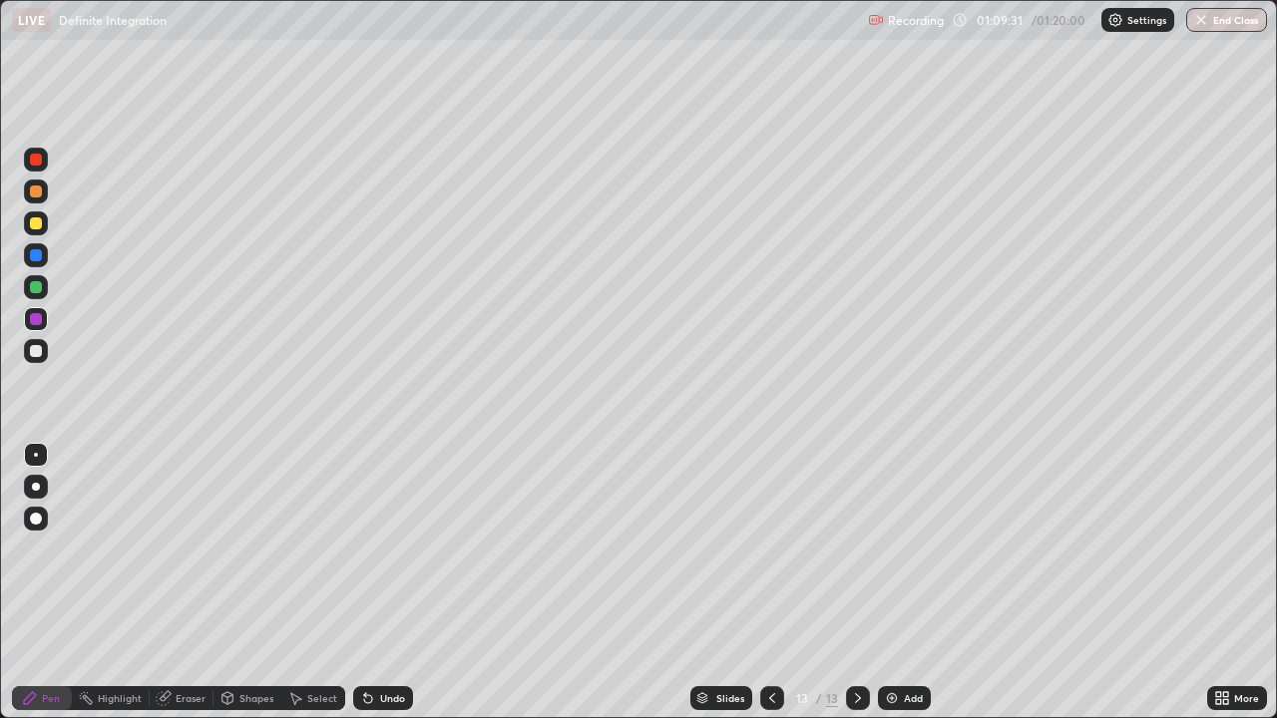
click at [899, 549] on div "Add" at bounding box center [904, 698] width 53 height 24
click at [36, 230] on div at bounding box center [36, 224] width 24 height 24
click at [37, 347] on div at bounding box center [36, 351] width 12 height 12
click at [1224, 21] on button "End Class" at bounding box center [1226, 20] width 81 height 24
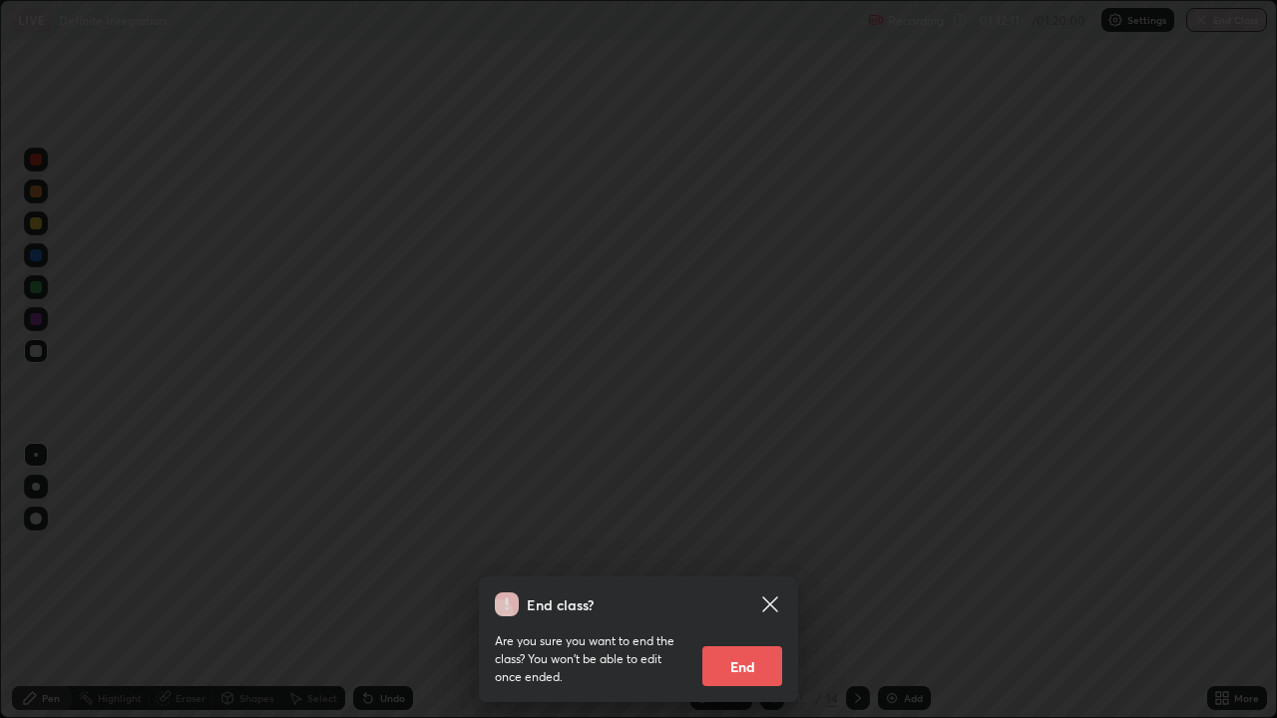
click at [736, 549] on button "End" at bounding box center [742, 667] width 80 height 40
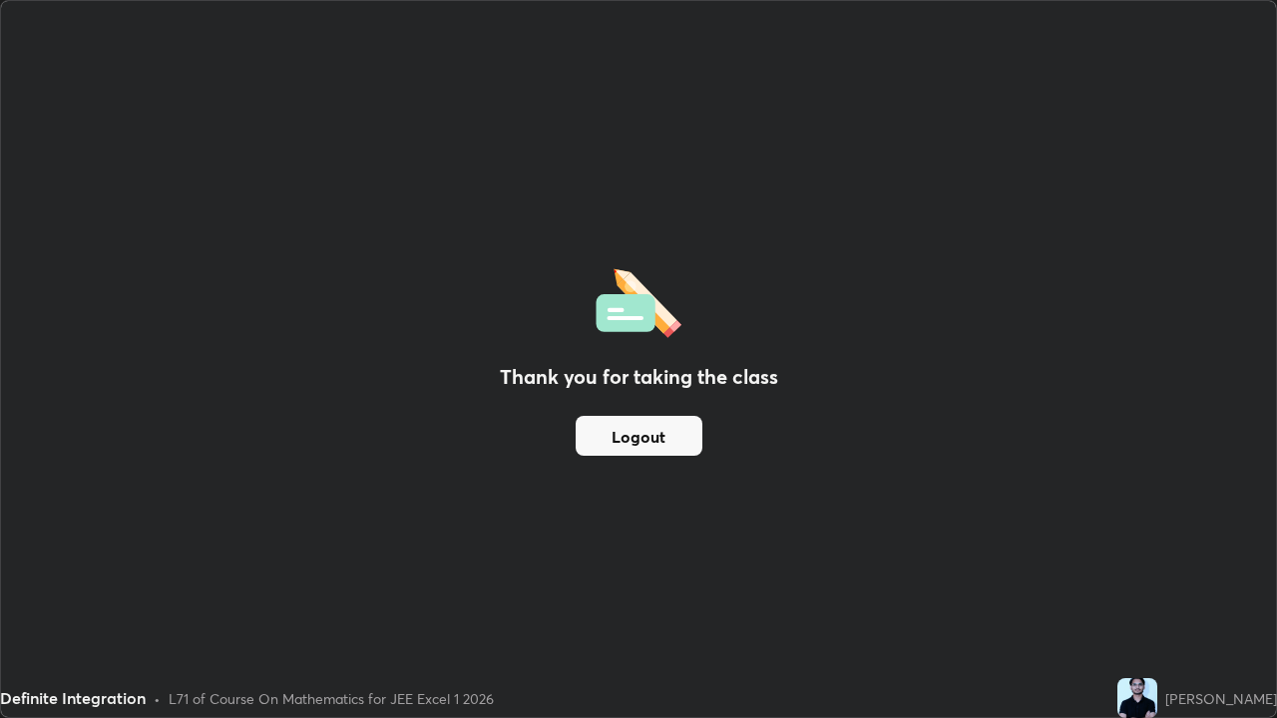
click at [645, 435] on button "Logout" at bounding box center [639, 436] width 127 height 40
click at [637, 431] on button "Logout" at bounding box center [639, 436] width 127 height 40
